Goal: Task Accomplishment & Management: Complete application form

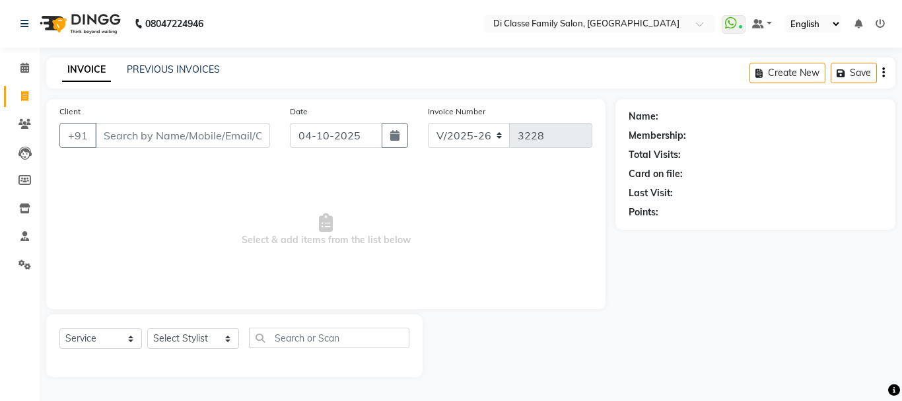
select select "4704"
select select "service"
click at [157, 336] on select "Select Stylist ANAS Anu AYAZ KADRI Front Desk Javed KOMAL lalita Muskan Nidhi P…" at bounding box center [193, 338] width 92 height 20
select select "90699"
click at [147, 328] on select "Select Stylist ANAS Anu AYAZ KADRI Front Desk Javed KOMAL lalita Muskan Nidhi P…" at bounding box center [193, 338] width 92 height 20
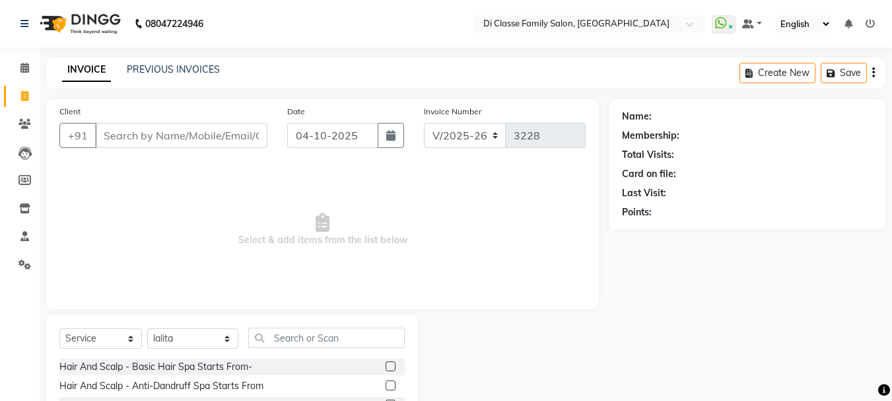
drag, startPoint x: 304, startPoint y: 321, endPoint x: 308, endPoint y: 328, distance: 7.7
click at [314, 339] on input "text" at bounding box center [326, 338] width 157 height 20
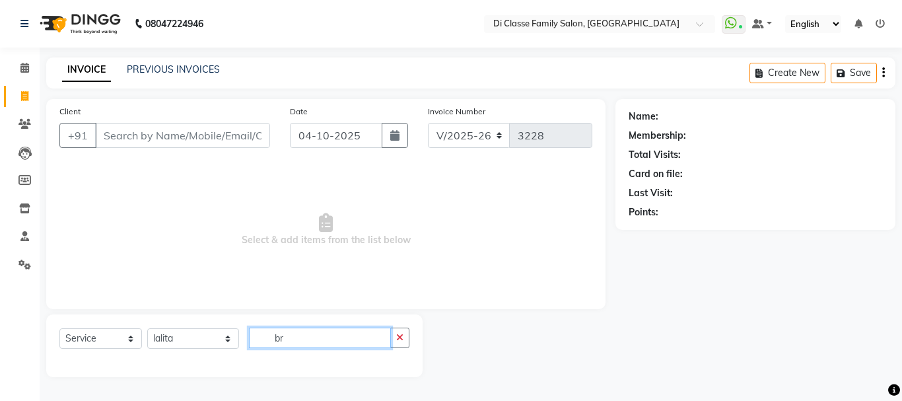
type input "b"
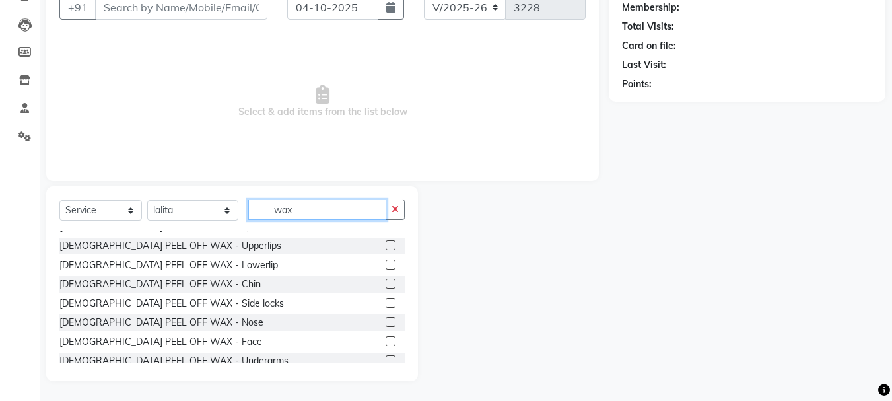
scroll to position [462, 0]
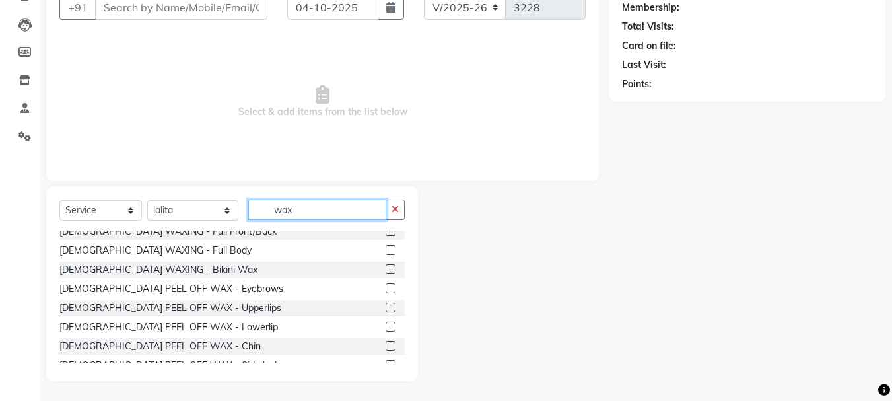
type input "wax"
click at [386, 341] on label at bounding box center [391, 346] width 10 height 10
click at [386, 342] on input "checkbox" at bounding box center [390, 346] width 9 height 9
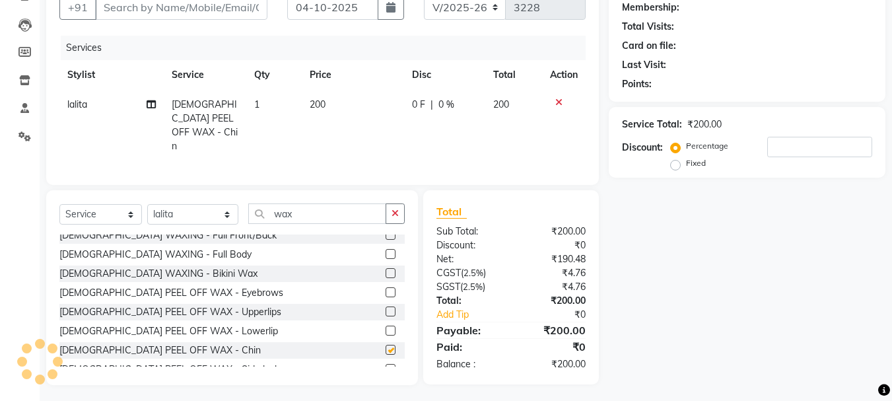
checkbox input "false"
click at [386, 306] on label at bounding box center [391, 311] width 10 height 10
click at [386, 308] on input "checkbox" at bounding box center [390, 312] width 9 height 9
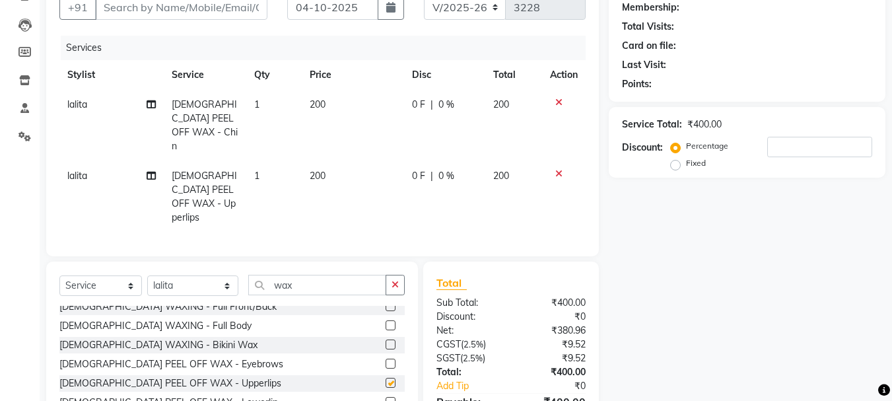
checkbox input "false"
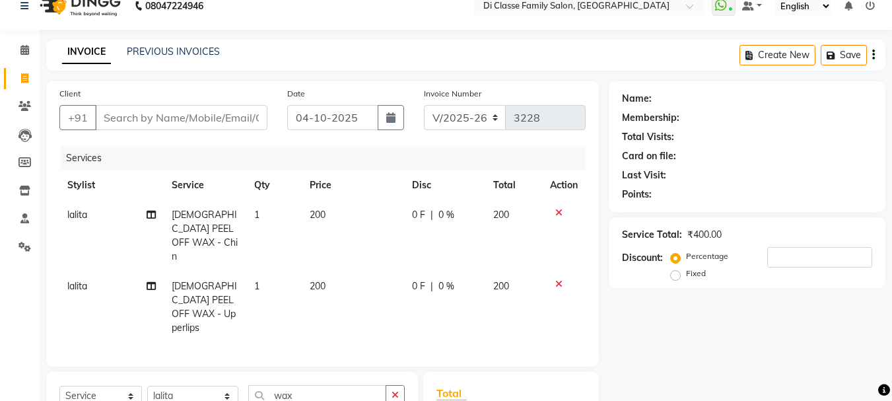
scroll to position [0, 0]
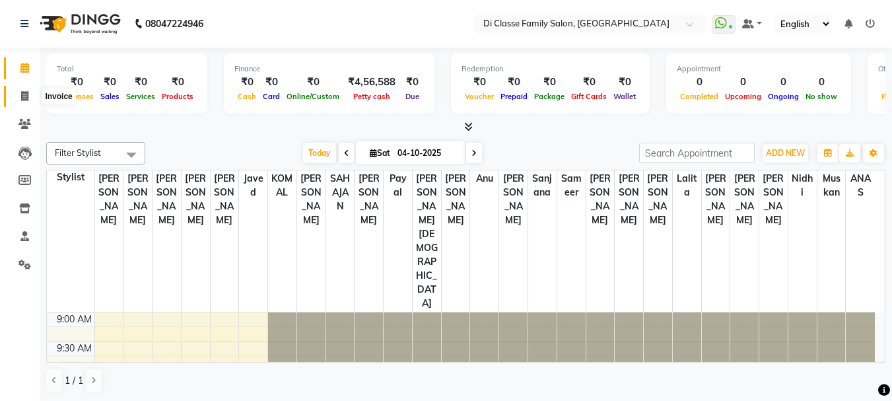
click at [24, 98] on icon at bounding box center [24, 96] width 7 height 10
select select "4704"
select select "service"
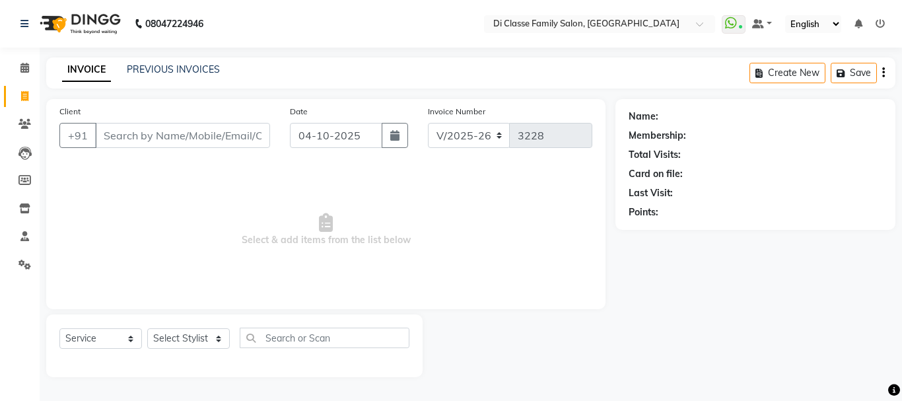
click at [180, 61] on div "INVOICE PREVIOUS INVOICES Create New Save" at bounding box center [470, 72] width 849 height 31
click at [179, 69] on link "PREVIOUS INVOICES" at bounding box center [173, 69] width 93 height 12
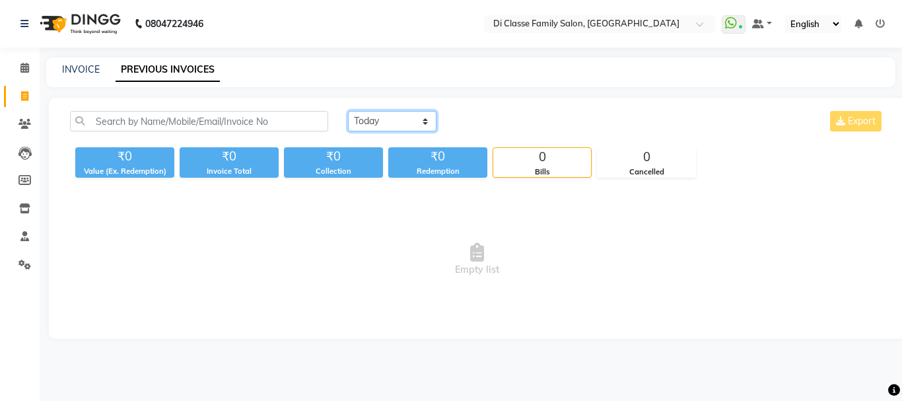
click at [378, 122] on select "[DATE] [DATE] Custom Range" at bounding box center [392, 121] width 89 height 20
select select "range"
click at [348, 111] on select "[DATE] [DATE] Custom Range" at bounding box center [392, 121] width 89 height 20
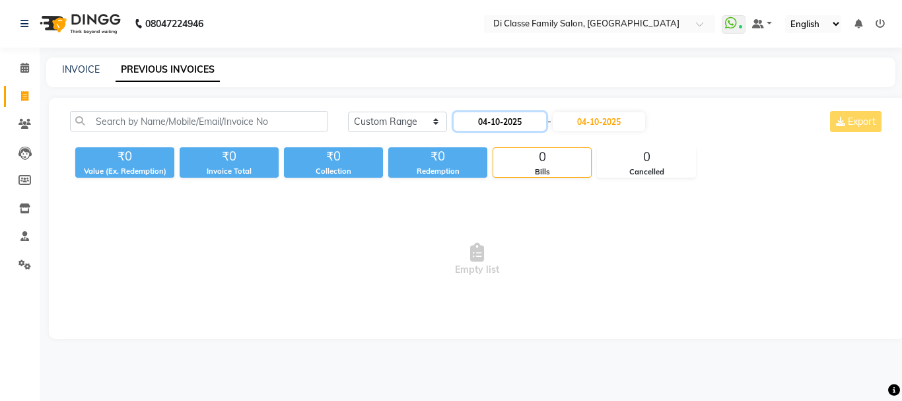
click at [536, 119] on input "04-10-2025" at bounding box center [500, 121] width 92 height 18
select select "10"
select select "2025"
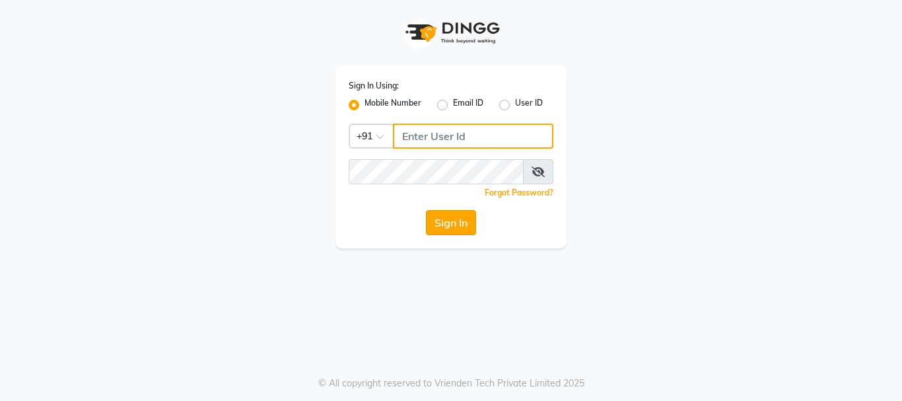
type input "9889882928"
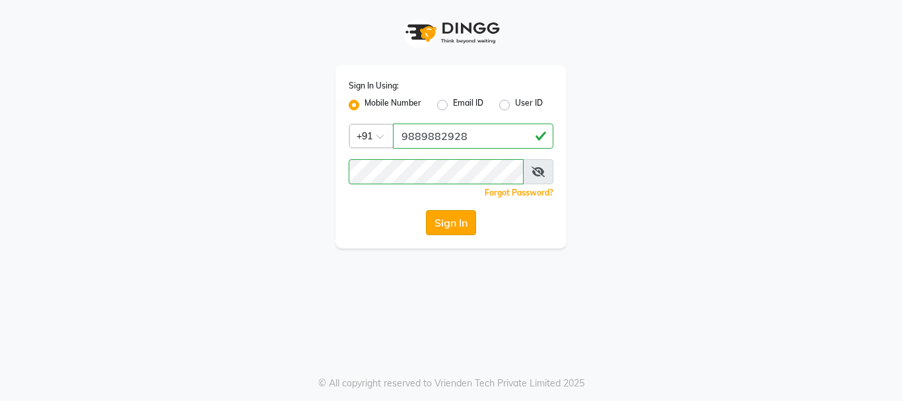
click at [451, 231] on button "Sign In" at bounding box center [451, 222] width 50 height 25
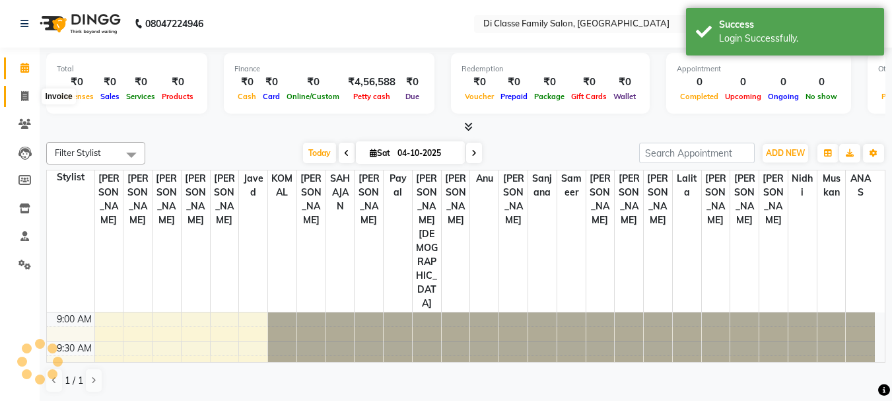
click at [26, 91] on icon at bounding box center [24, 96] width 7 height 10
select select "4704"
select select "service"
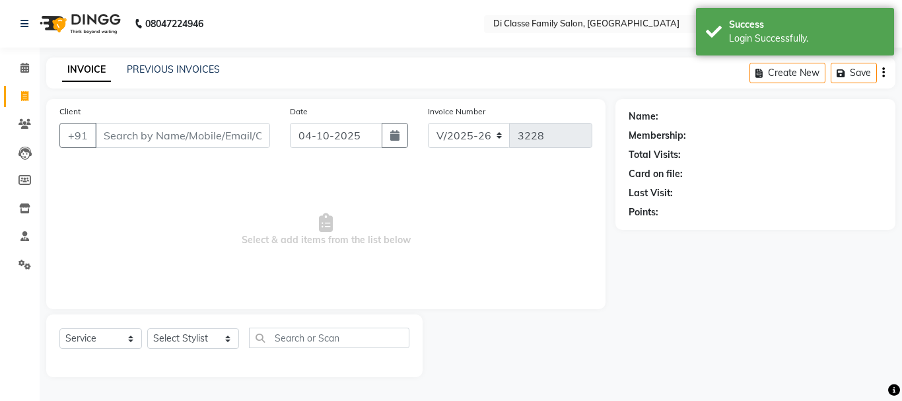
click at [123, 138] on input "Client" at bounding box center [182, 135] width 175 height 25
click at [168, 342] on select "Select Stylist ANAS Anu AYAZ KADRI Front Desk Javed KOMAL lalita Muskan Nidhi P…" at bounding box center [193, 338] width 92 height 20
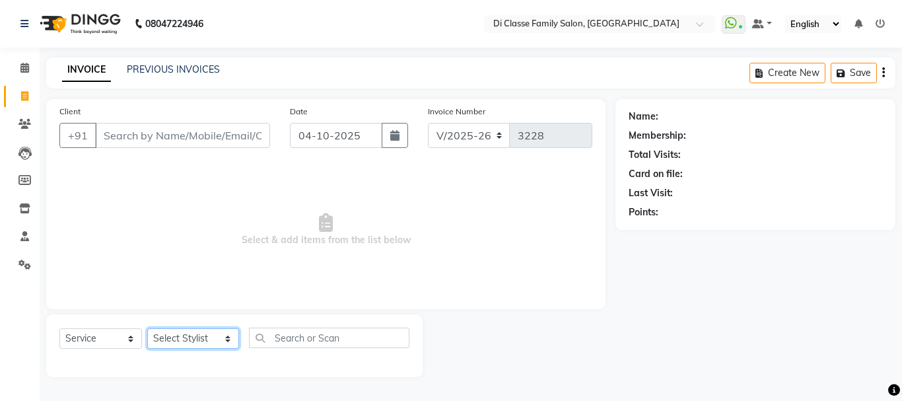
select select "90699"
click at [147, 328] on select "Select Stylist ANAS Anu AYAZ KADRI Front Desk Javed KOMAL lalita Muskan Nidhi P…" at bounding box center [193, 338] width 92 height 20
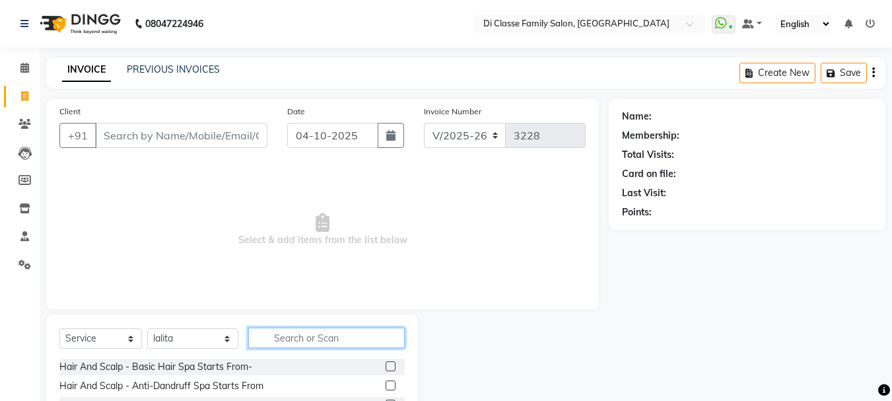
click at [308, 337] on input "text" at bounding box center [326, 338] width 157 height 20
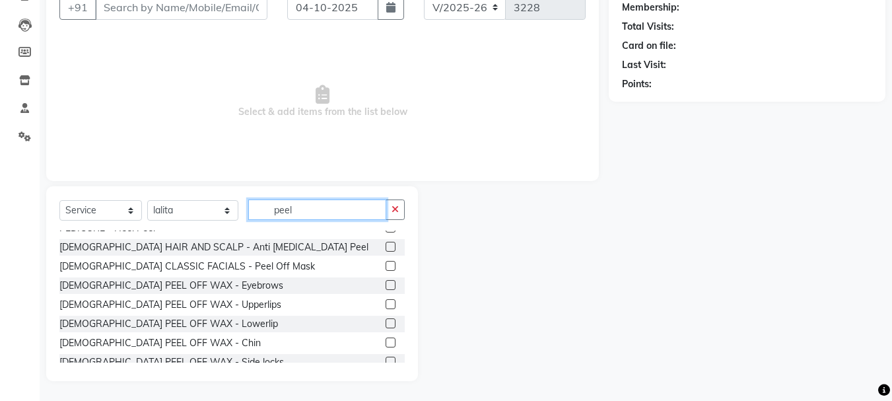
scroll to position [198, 0]
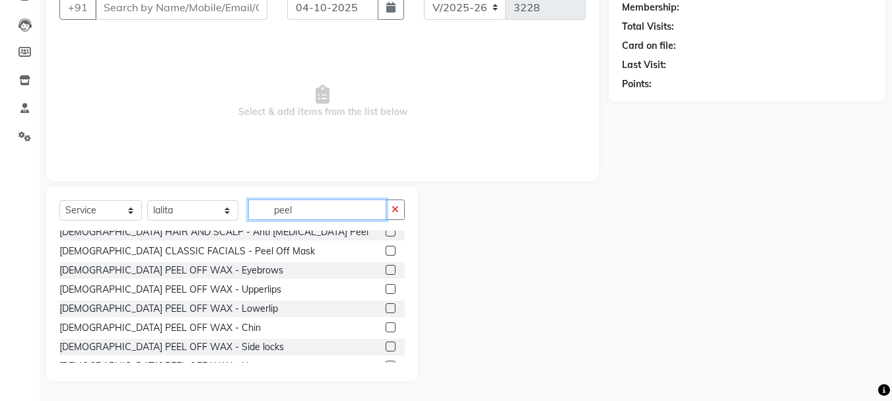
type input "peel"
click at [386, 289] on label at bounding box center [391, 289] width 10 height 10
click at [386, 289] on input "checkbox" at bounding box center [390, 289] width 9 height 9
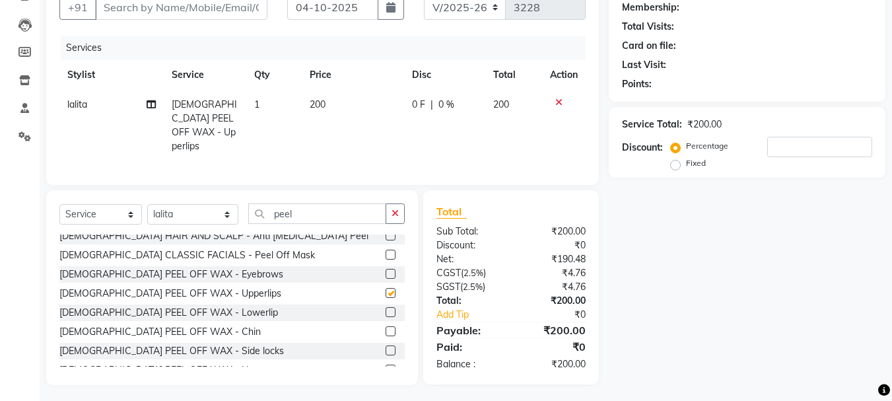
checkbox input "false"
click at [386, 326] on label at bounding box center [391, 331] width 10 height 10
click at [386, 328] on input "checkbox" at bounding box center [390, 332] width 9 height 9
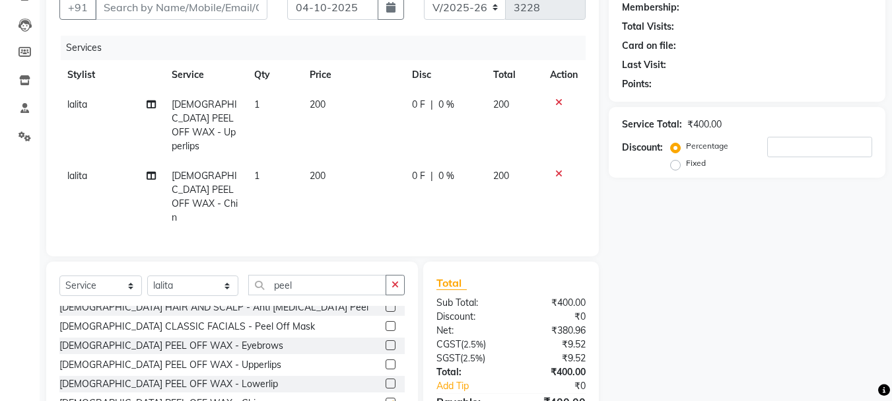
checkbox input "false"
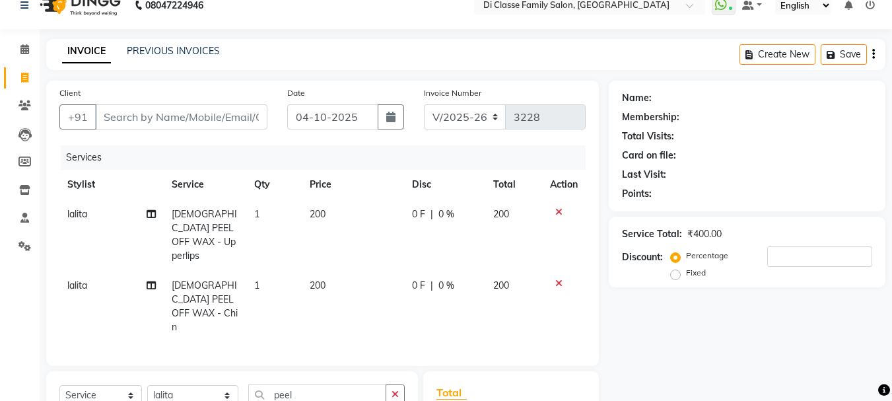
scroll to position [0, 0]
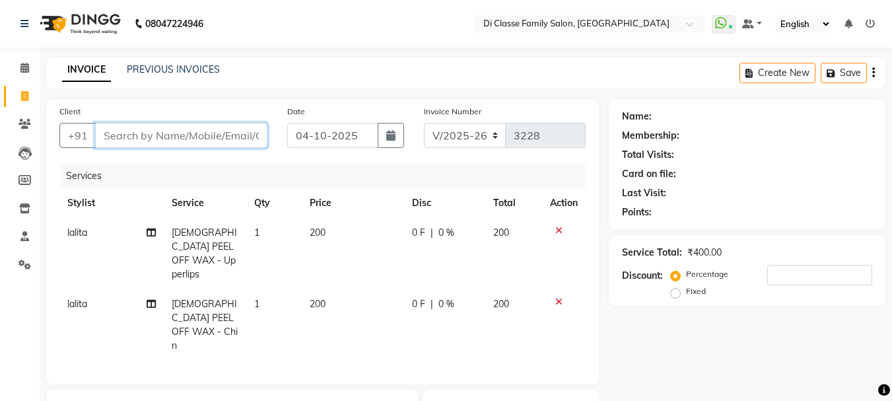
click at [230, 134] on input "Client" at bounding box center [181, 135] width 172 height 25
type input "9"
type input "0"
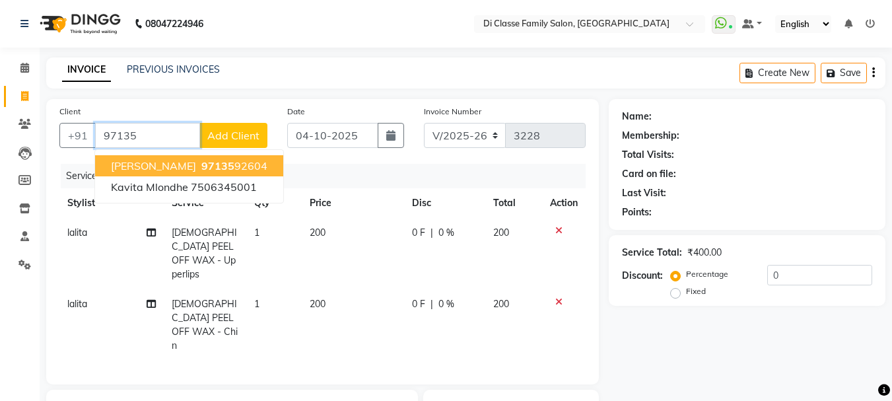
click at [246, 170] on ngb-highlight "97135 92604" at bounding box center [233, 165] width 69 height 13
type input "9713592604"
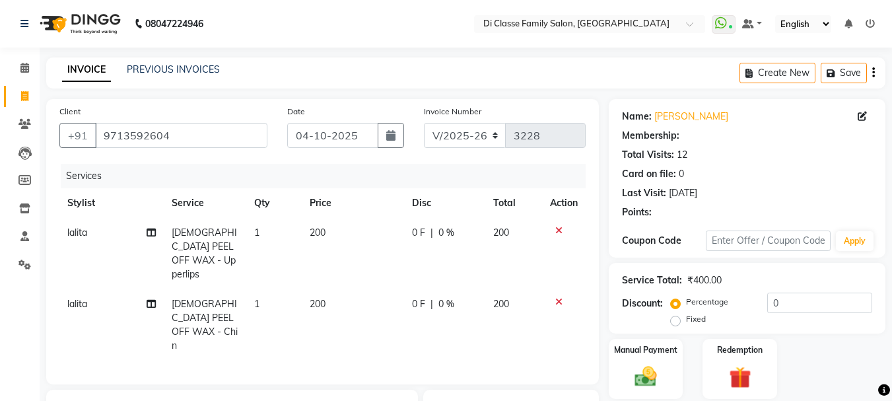
select select "2: Object"
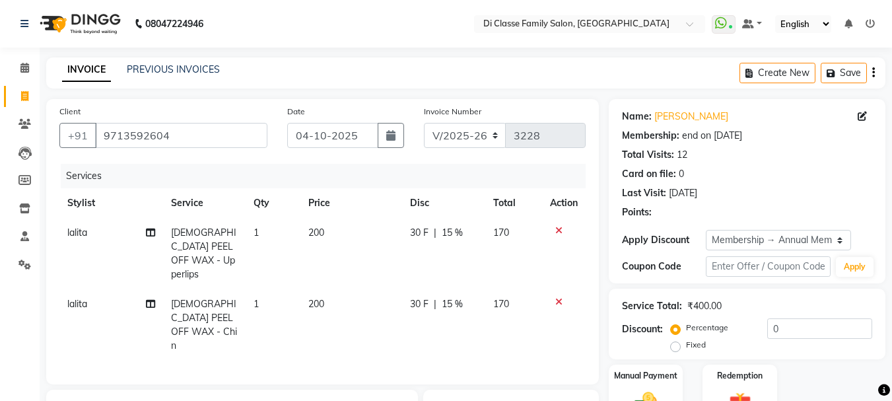
type input "15"
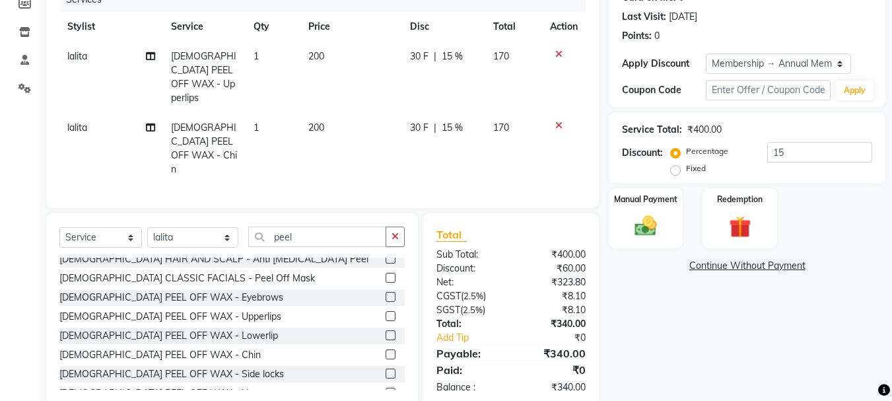
scroll to position [186, 0]
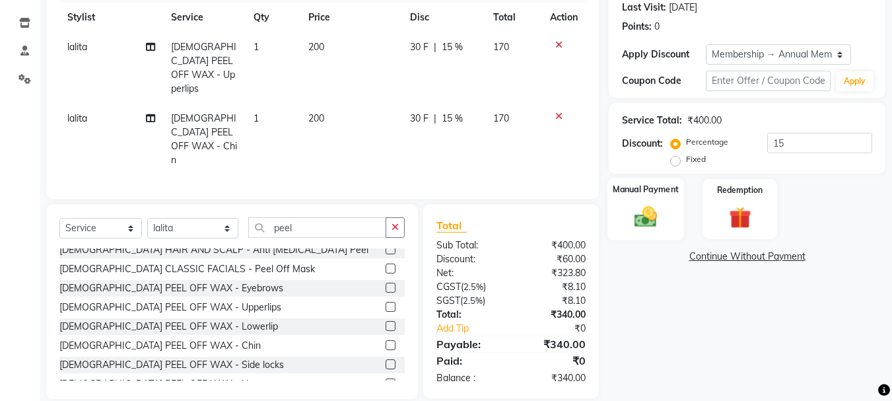
click at [640, 209] on img at bounding box center [645, 216] width 37 height 26
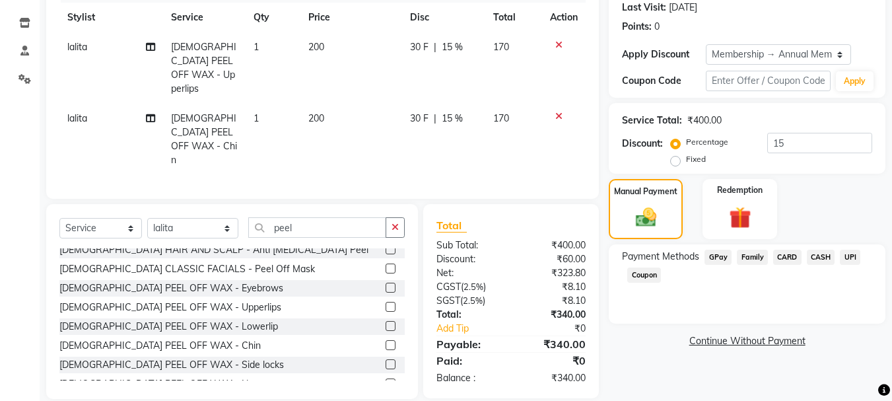
click at [849, 255] on span "UPI" at bounding box center [850, 257] width 20 height 15
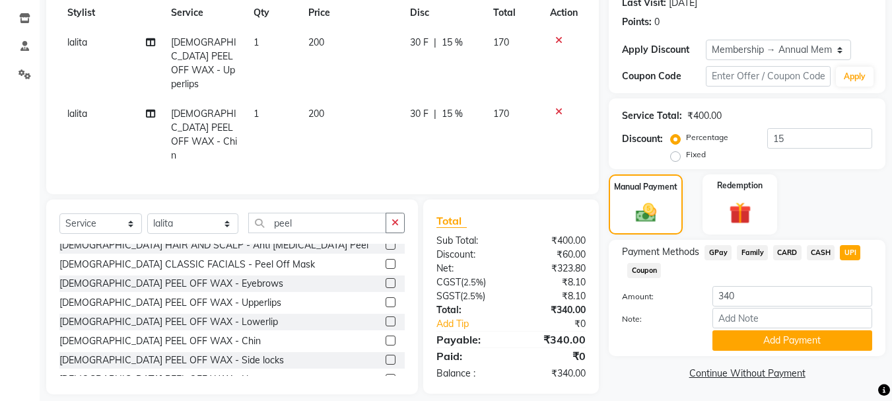
scroll to position [192, 0]
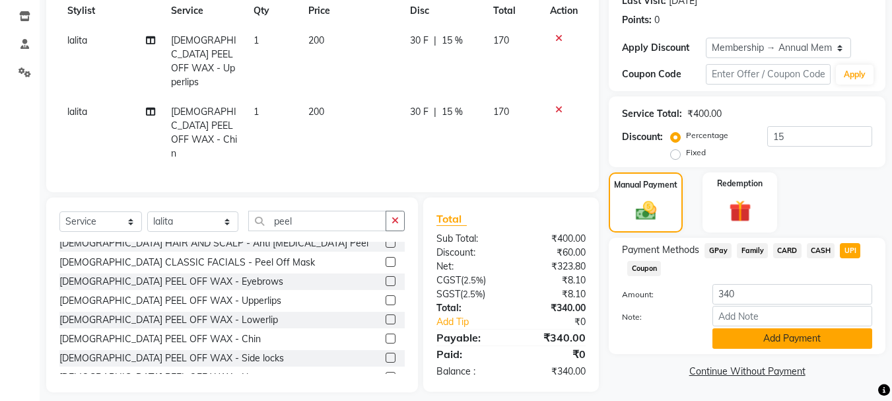
click at [780, 341] on button "Add Payment" at bounding box center [793, 338] width 160 height 20
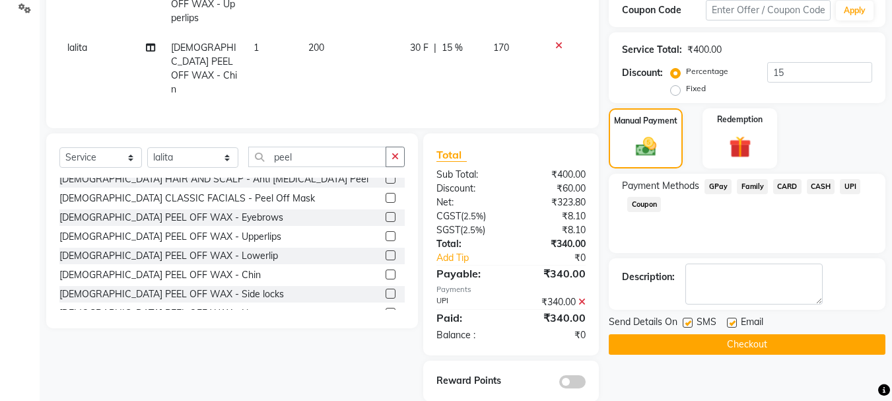
scroll to position [259, 0]
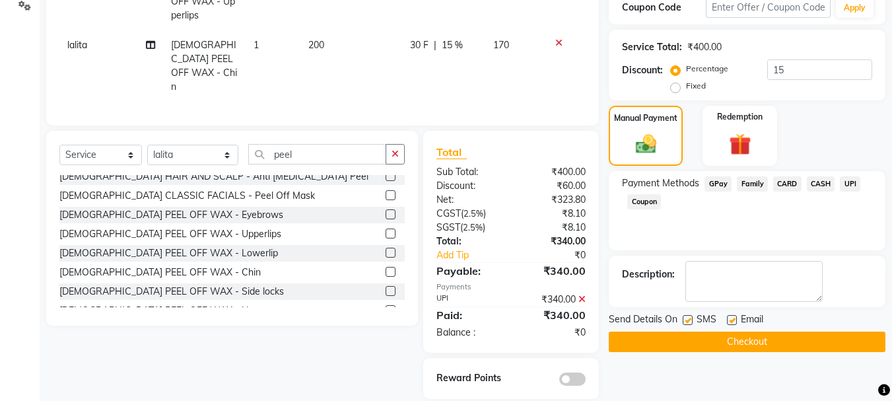
click at [777, 340] on button "Checkout" at bounding box center [747, 342] width 277 height 20
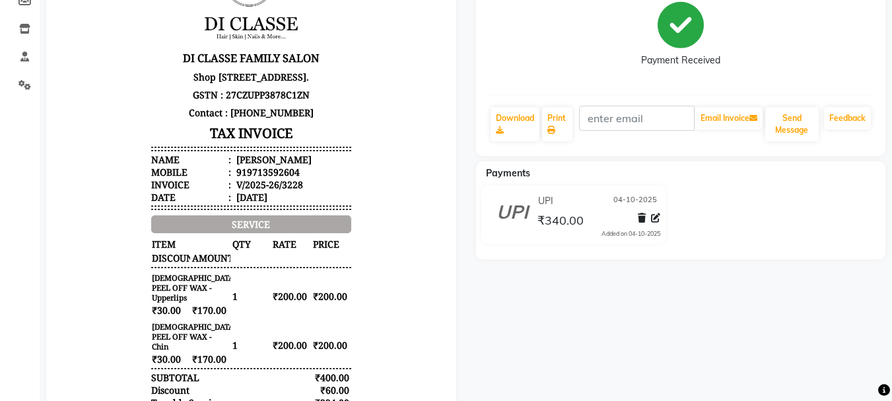
scroll to position [34, 0]
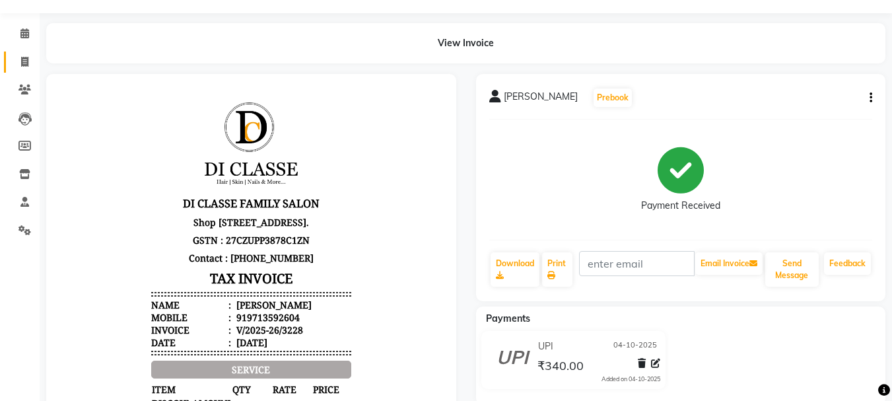
click at [26, 70] on link "Invoice" at bounding box center [20, 63] width 32 height 22
select select "4704"
select select "service"
